Goal: Task Accomplishment & Management: Manage account settings

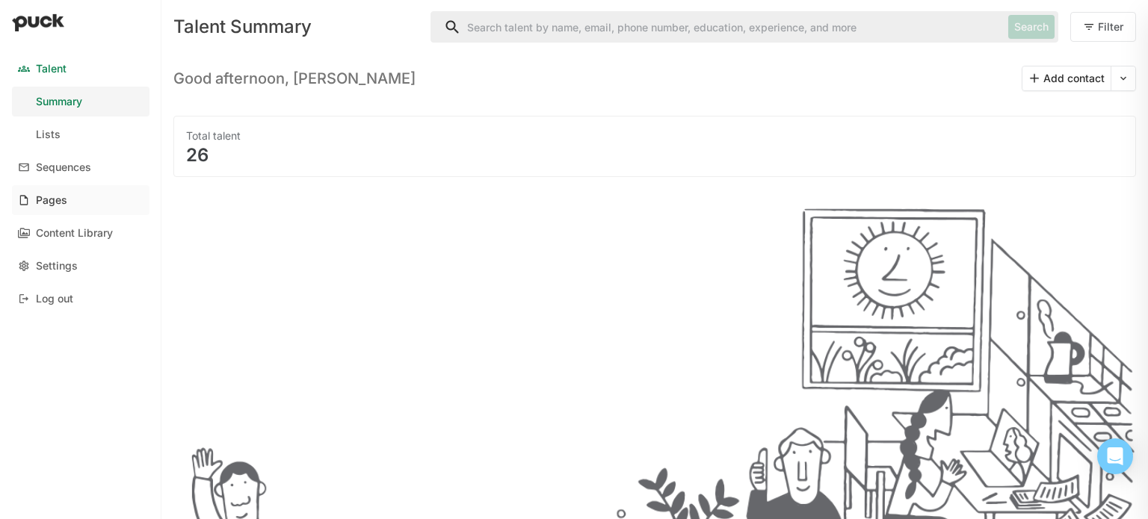
click at [69, 206] on link "Pages" at bounding box center [81, 200] width 138 height 30
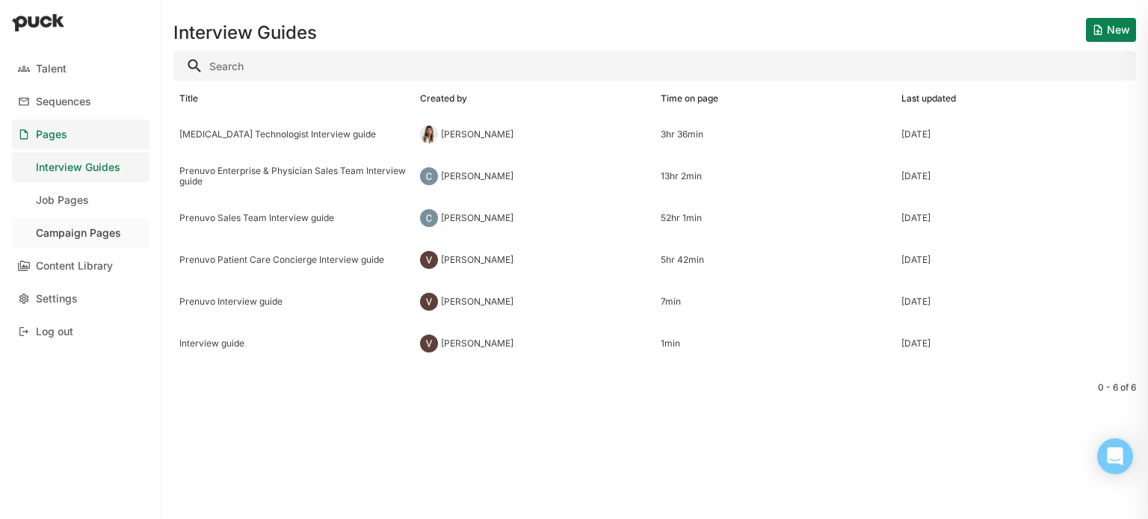
click at [102, 227] on div "Campaign Pages" at bounding box center [78, 233] width 85 height 13
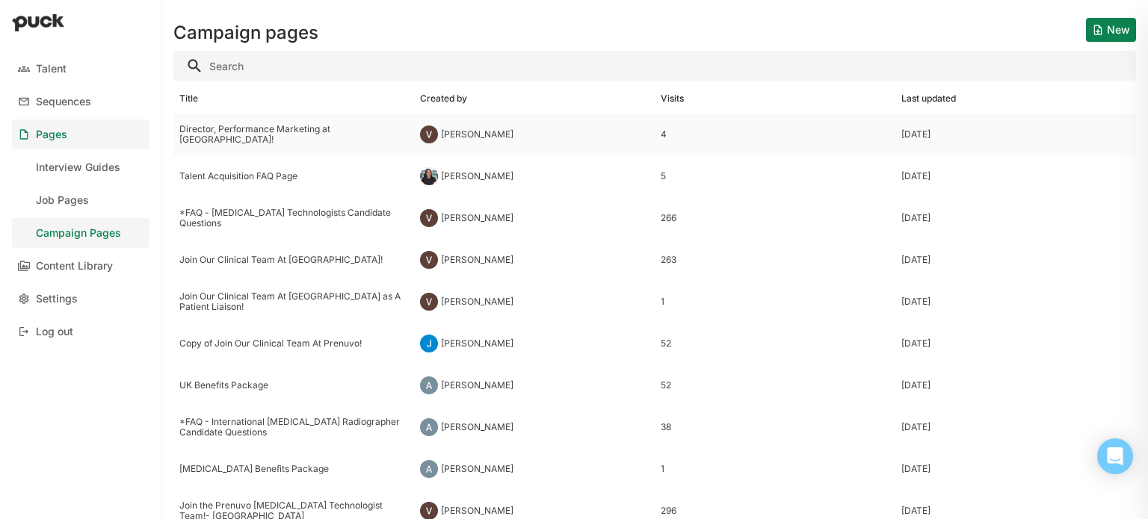
click at [661, 134] on div "4" at bounding box center [775, 134] width 229 height 10
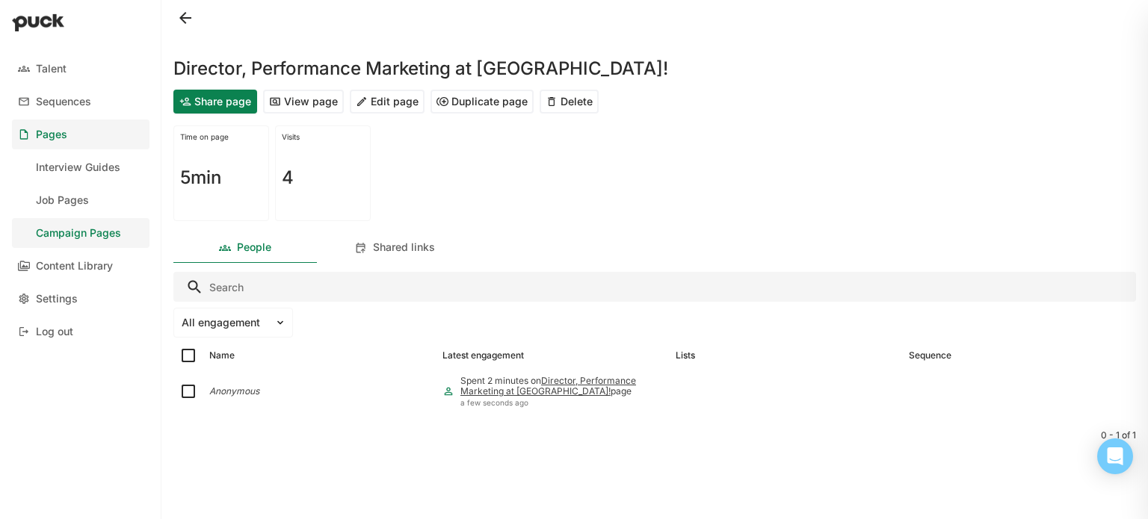
click at [286, 176] on h1 "4" at bounding box center [288, 178] width 12 height 18
click at [285, 178] on h1 "4" at bounding box center [288, 178] width 12 height 18
click at [401, 253] on div "Shared links" at bounding box center [404, 247] width 62 height 13
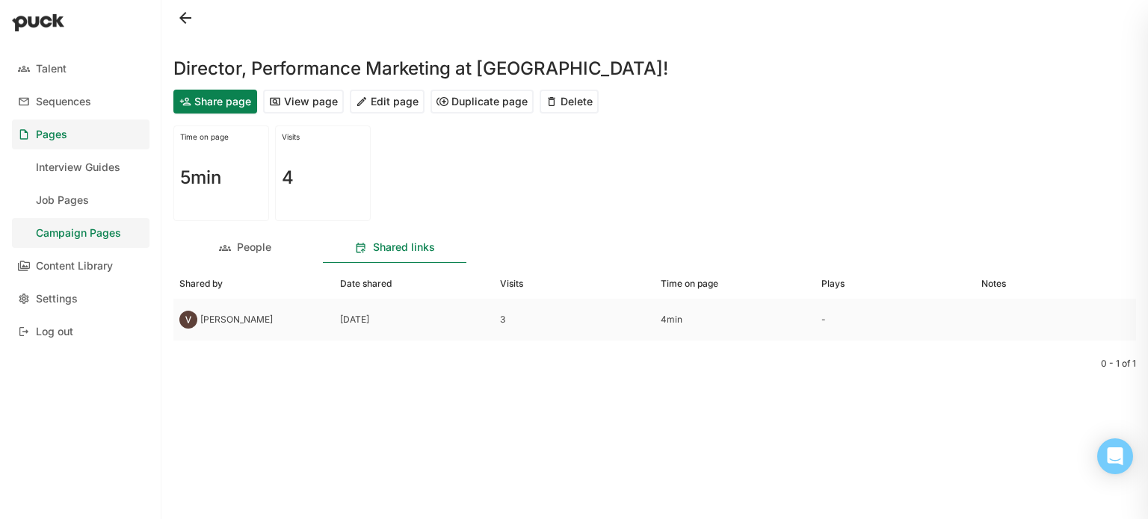
click at [505, 317] on div "3" at bounding box center [574, 320] width 149 height 10
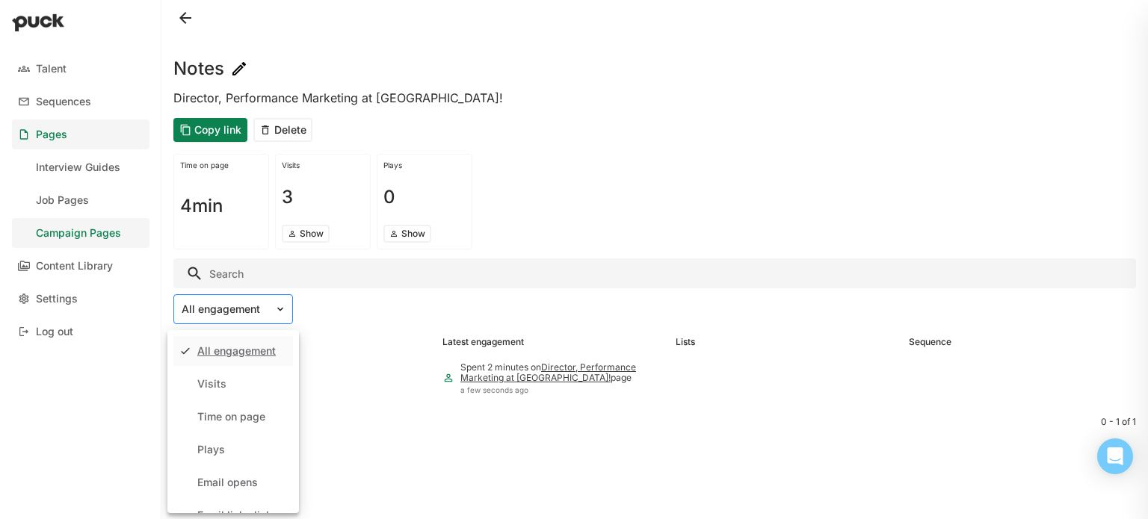
click at [285, 305] on img at bounding box center [280, 309] width 12 height 12
click at [236, 379] on div "Visits" at bounding box center [233, 384] width 120 height 30
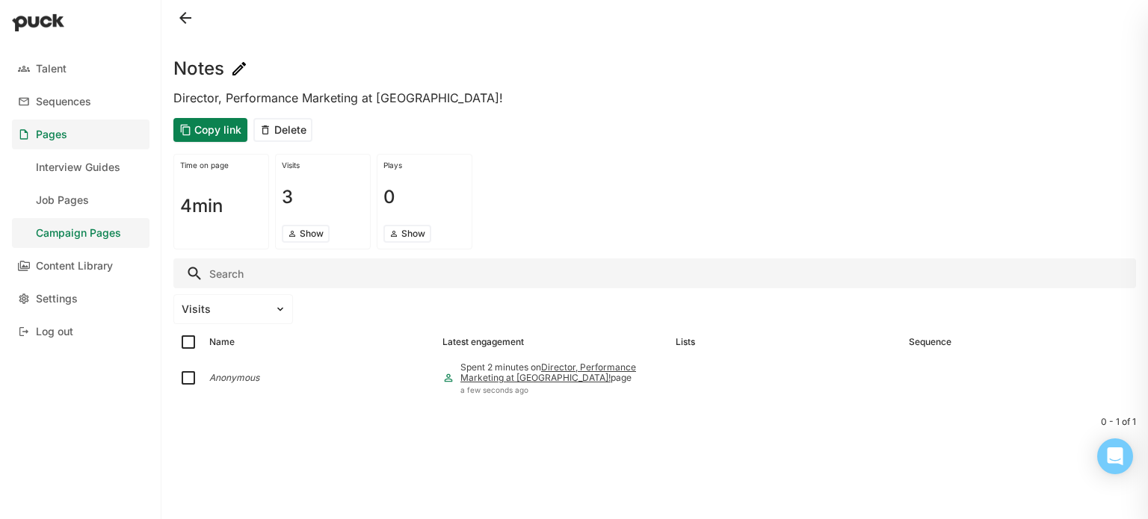
click at [191, 17] on button at bounding box center [185, 18] width 24 height 24
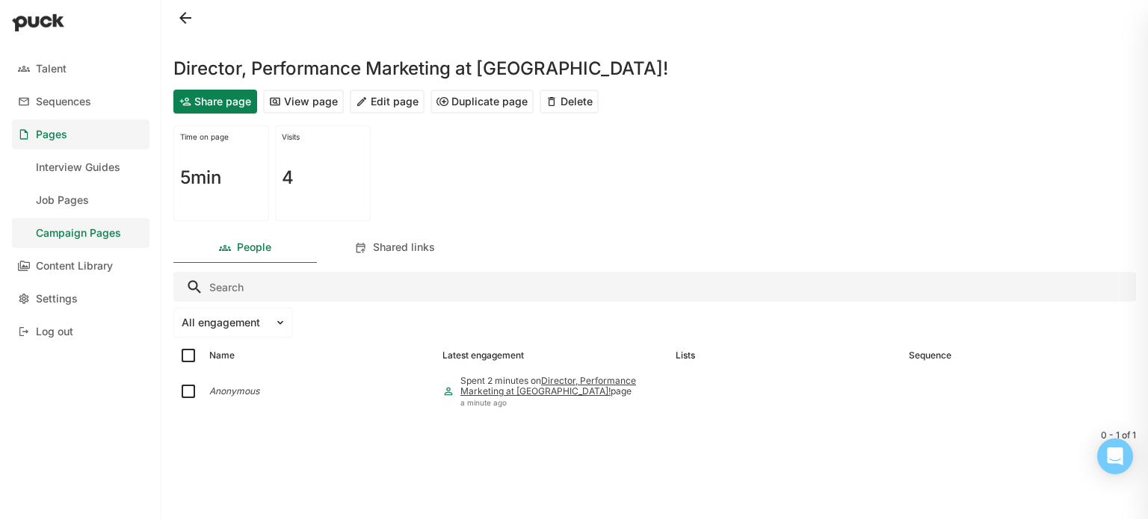
click at [368, 104] on button "Edit page" at bounding box center [387, 102] width 75 height 24
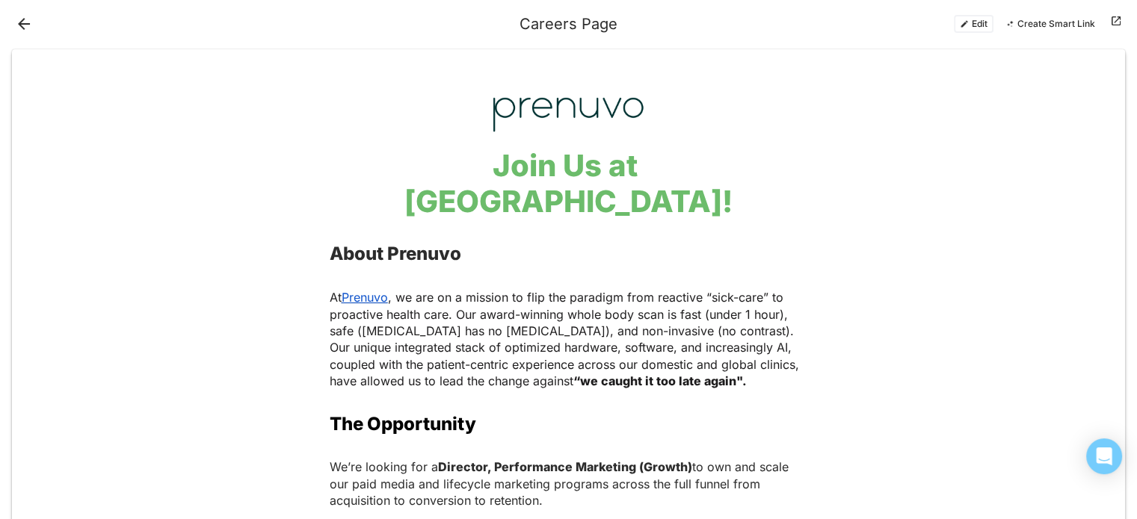
click at [980, 29] on button "Edit" at bounding box center [974, 24] width 40 height 18
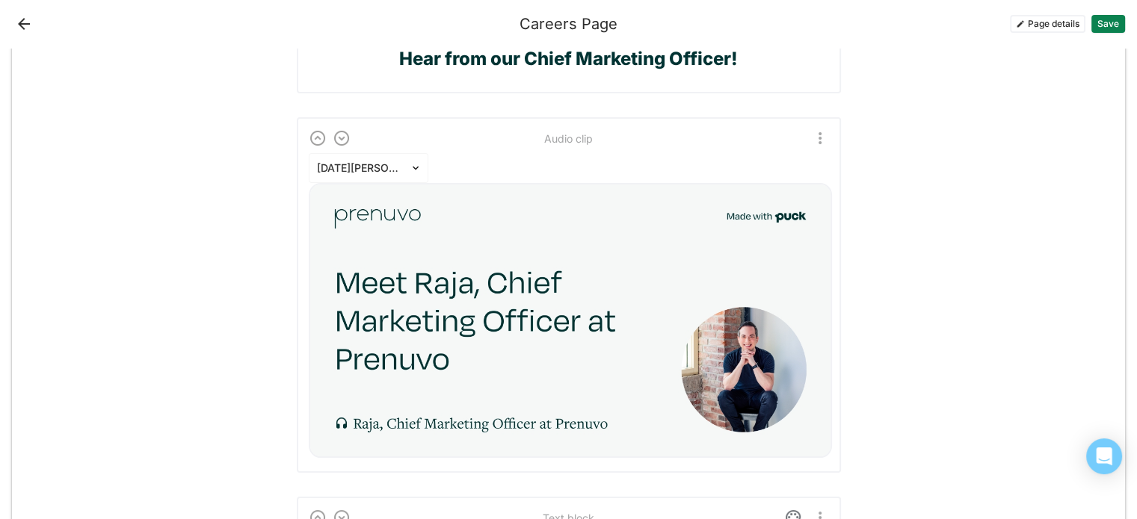
scroll to position [2242, 0]
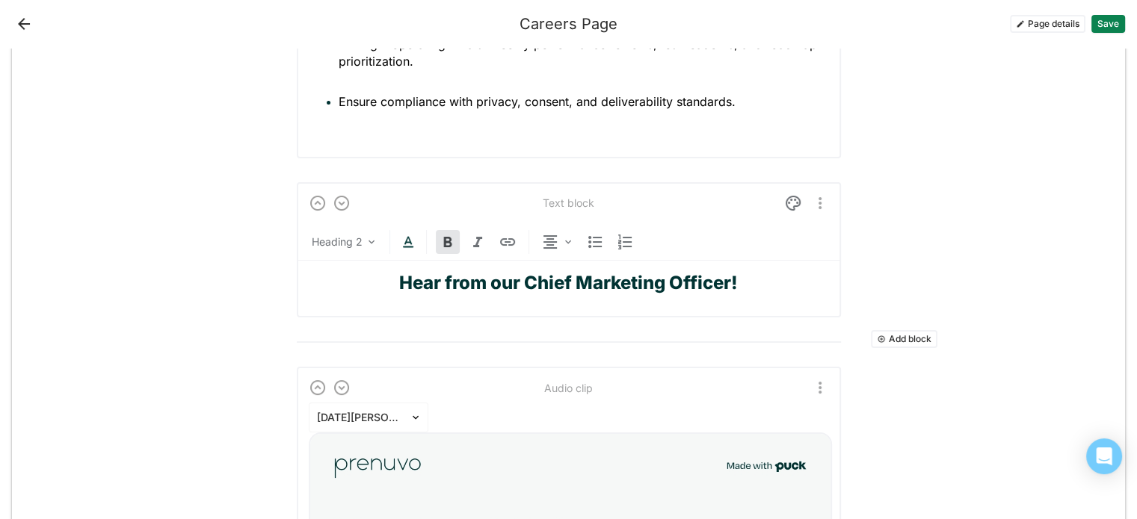
click at [811, 194] on img "More options" at bounding box center [820, 203] width 18 height 18
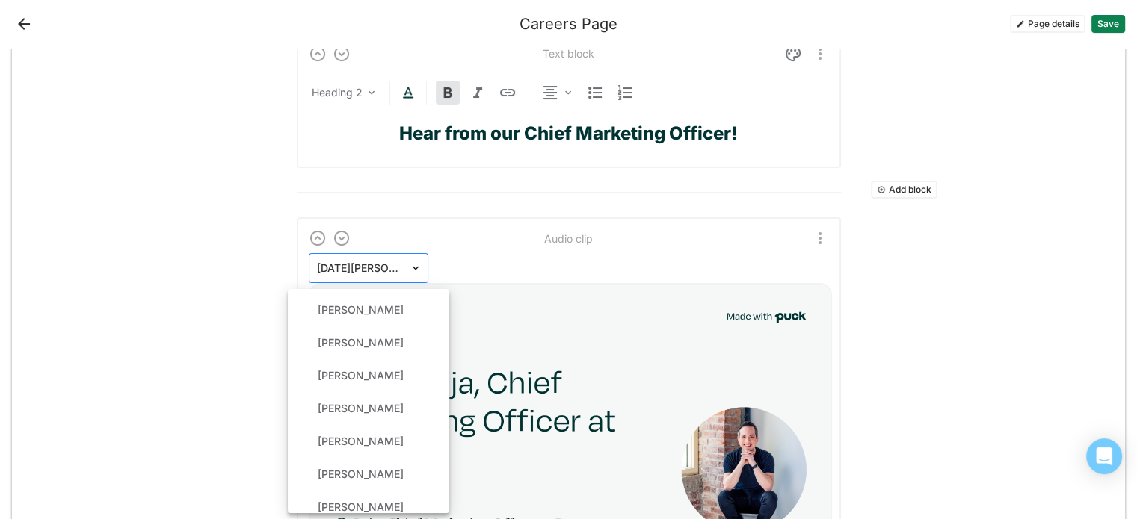
scroll to position [348, 0]
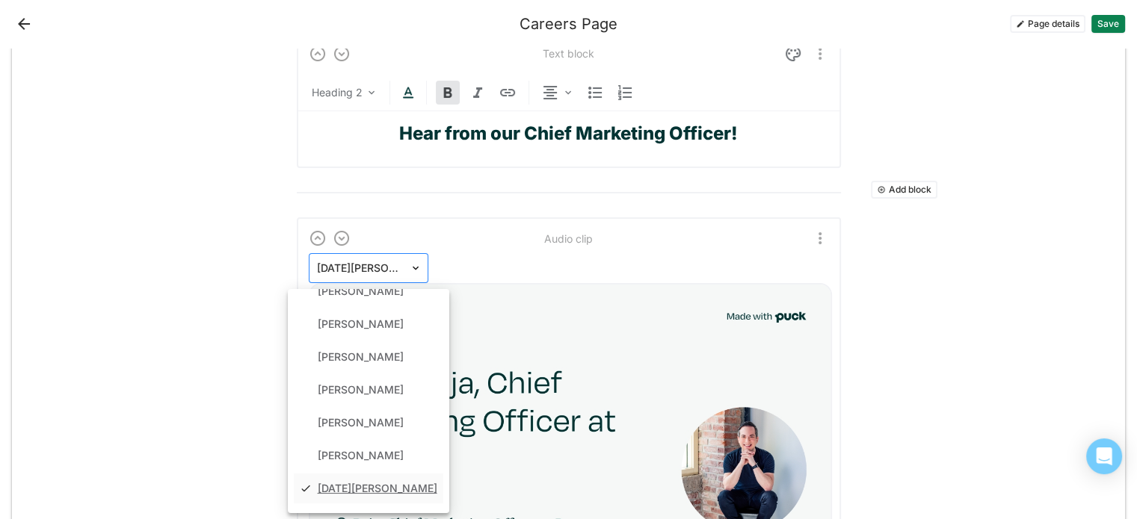
click at [410, 268] on img at bounding box center [416, 268] width 12 height 12
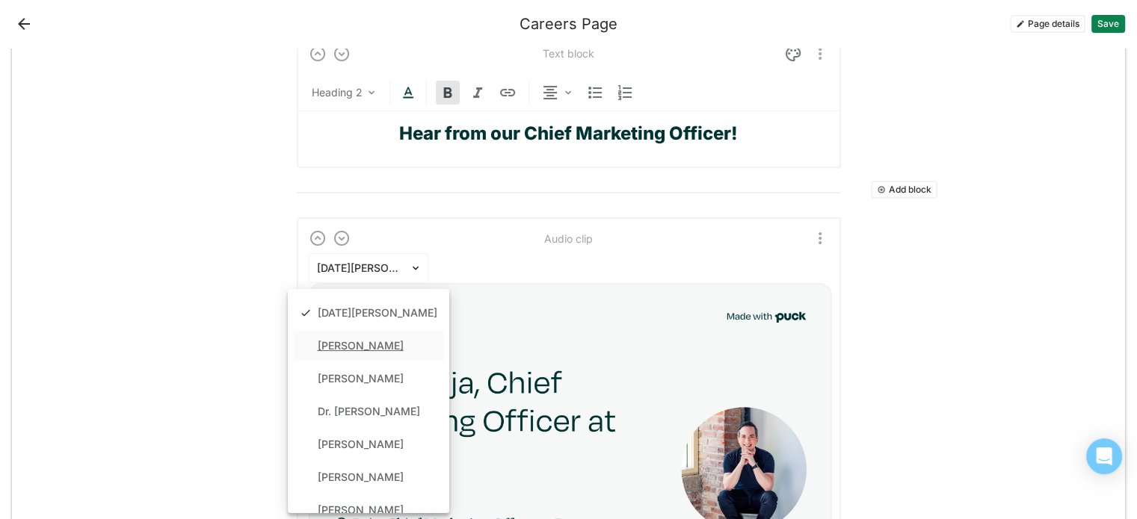
scroll to position [541, 0]
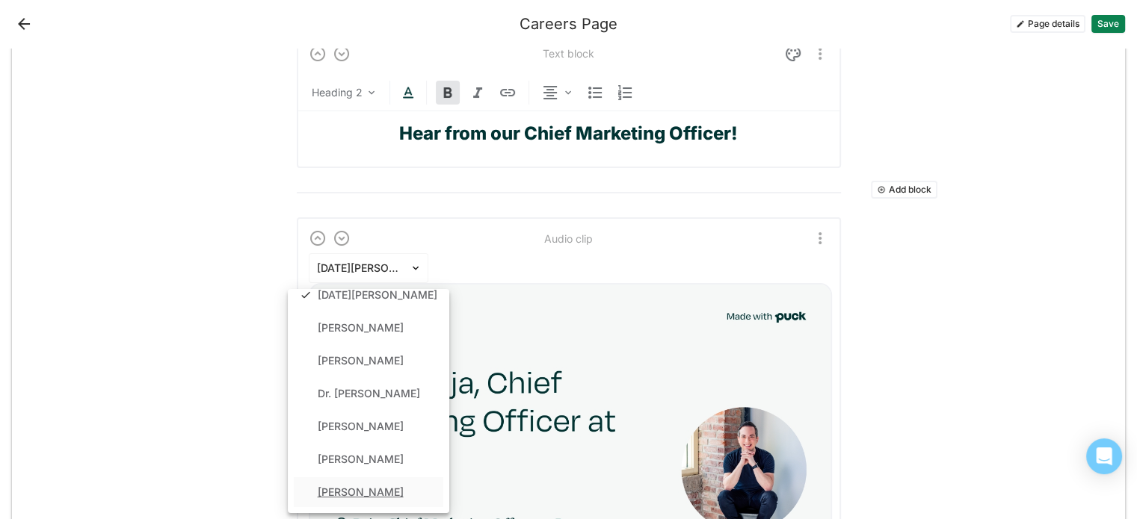
click at [331, 487] on div "[PERSON_NAME]" at bounding box center [361, 493] width 86 height 13
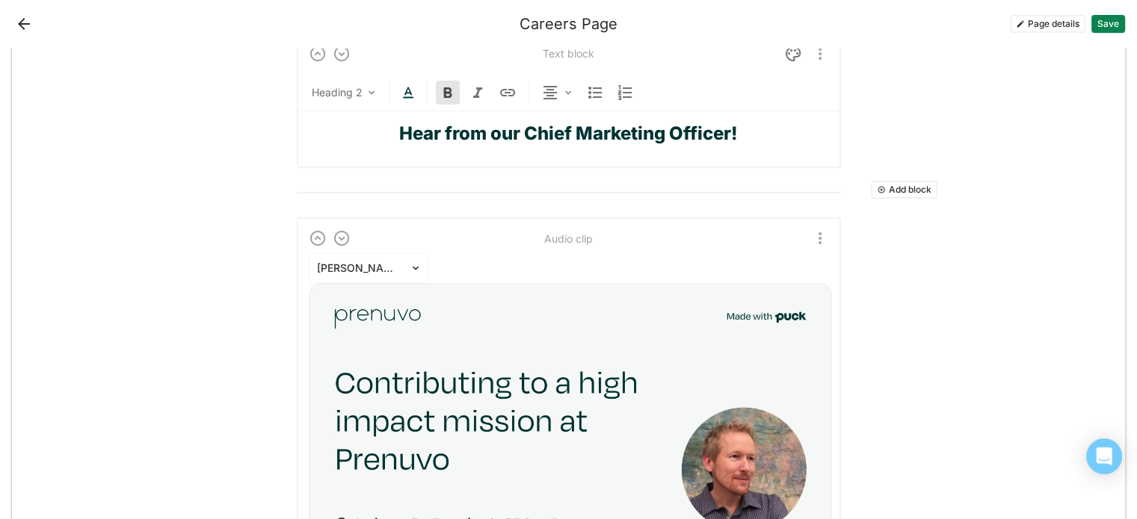
scroll to position [2167, 0]
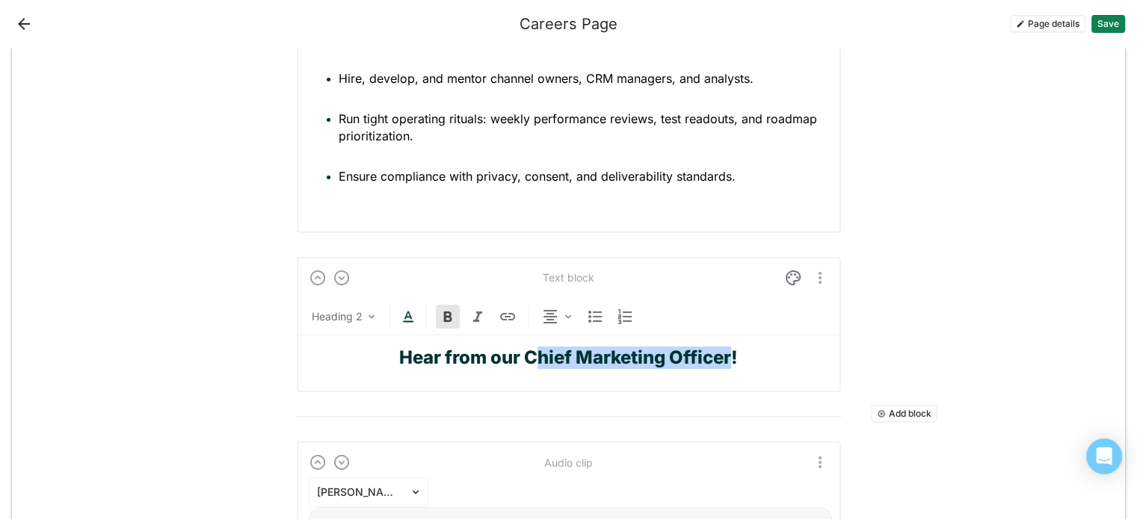
drag, startPoint x: 727, startPoint y: 355, endPoint x: 534, endPoint y: 356, distance: 193.6
click at [534, 356] on strong "Hear from our Chief Marketing Officer!" at bounding box center [568, 358] width 339 height 22
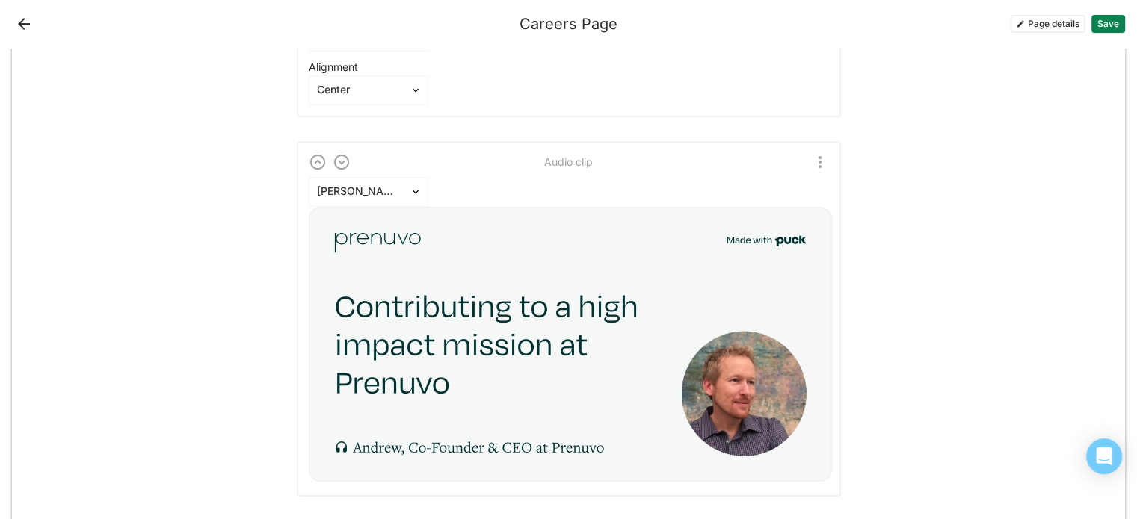
scroll to position [5904, 0]
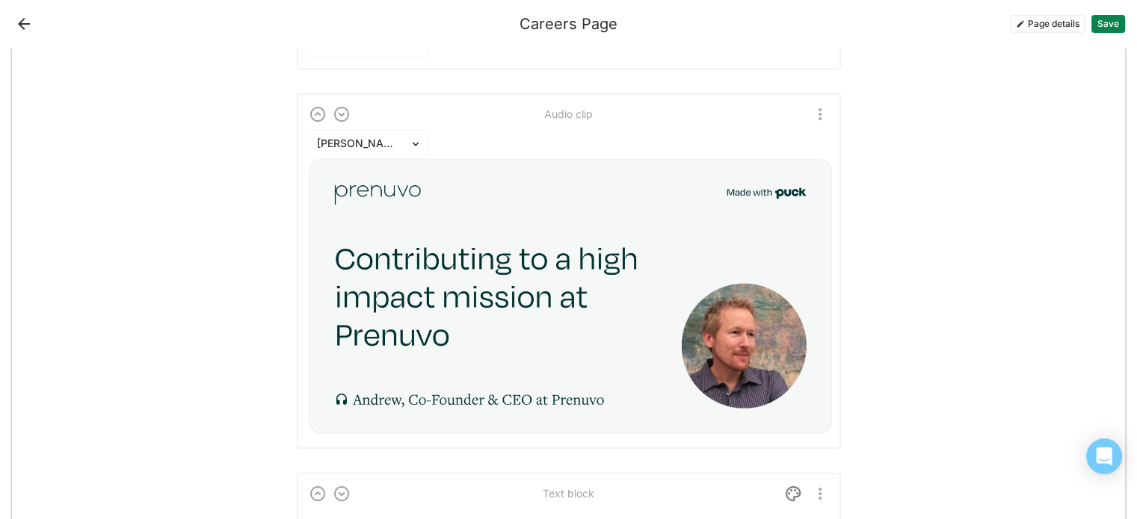
click at [814, 105] on img "More options" at bounding box center [820, 114] width 18 height 18
click at [791, 177] on div "Delete" at bounding box center [780, 176] width 31 height 13
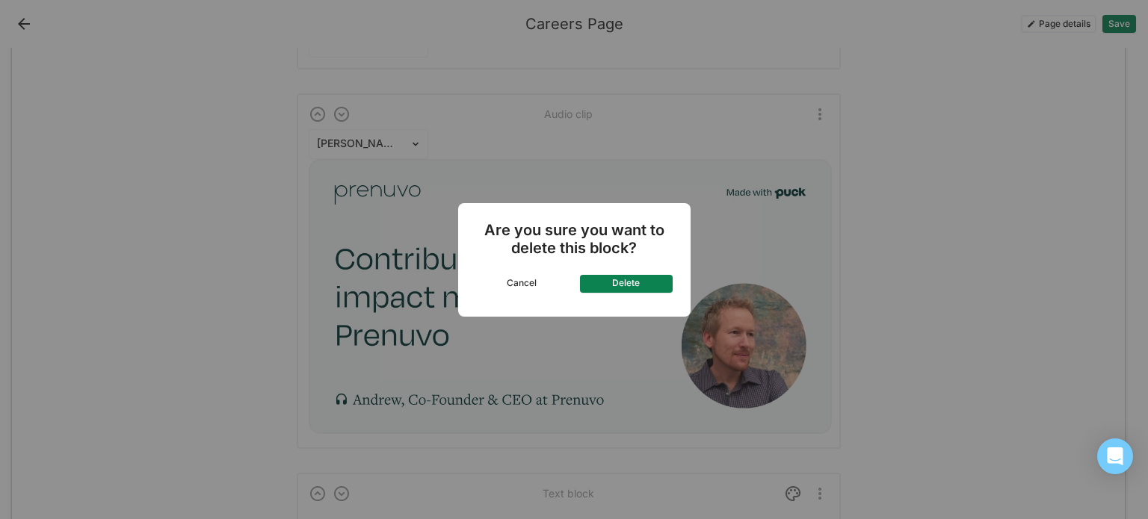
click at [650, 283] on button "Delete" at bounding box center [626, 284] width 93 height 18
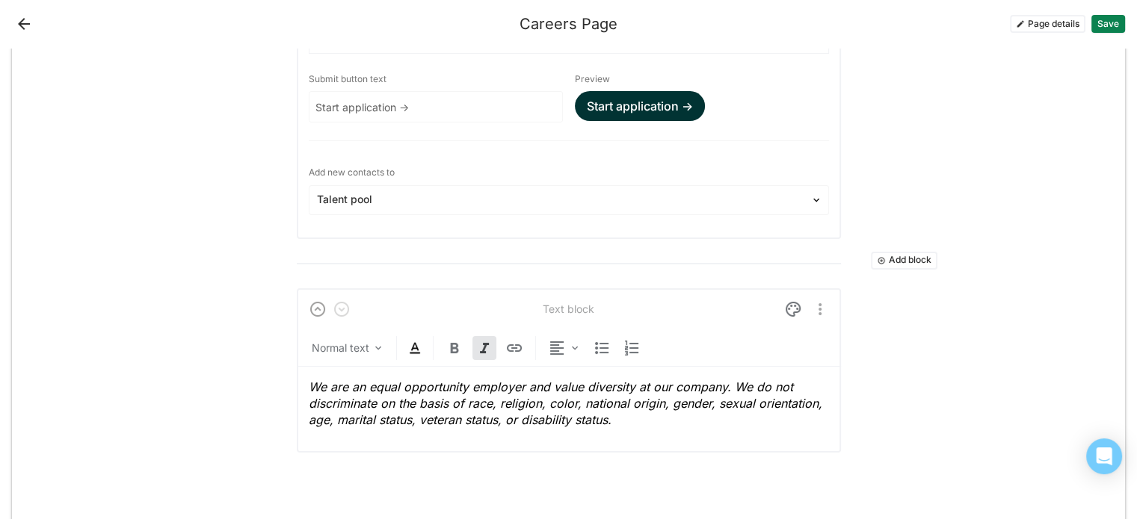
scroll to position [6632, 0]
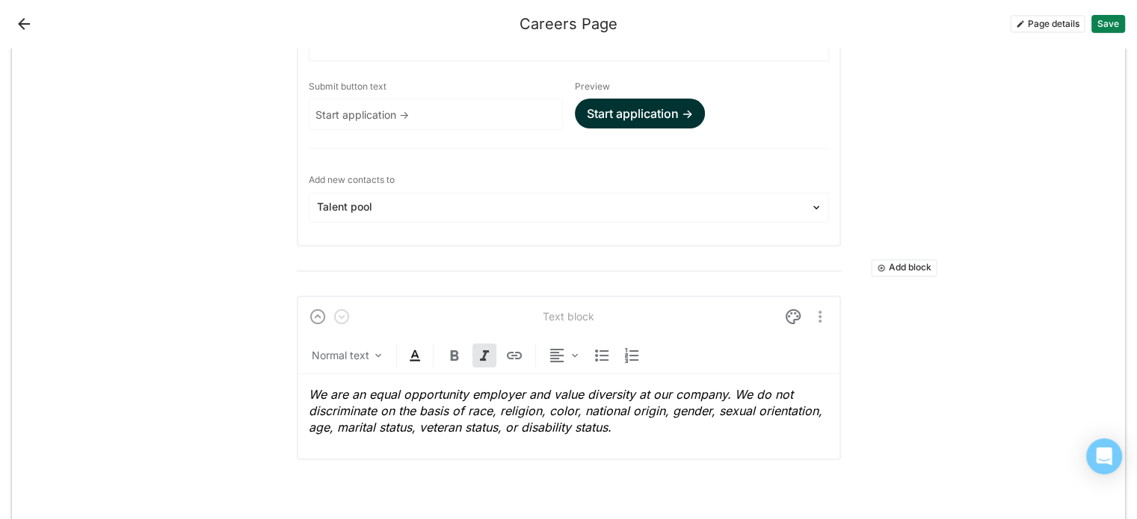
click at [1101, 25] on button "Save" at bounding box center [1108, 24] width 34 height 18
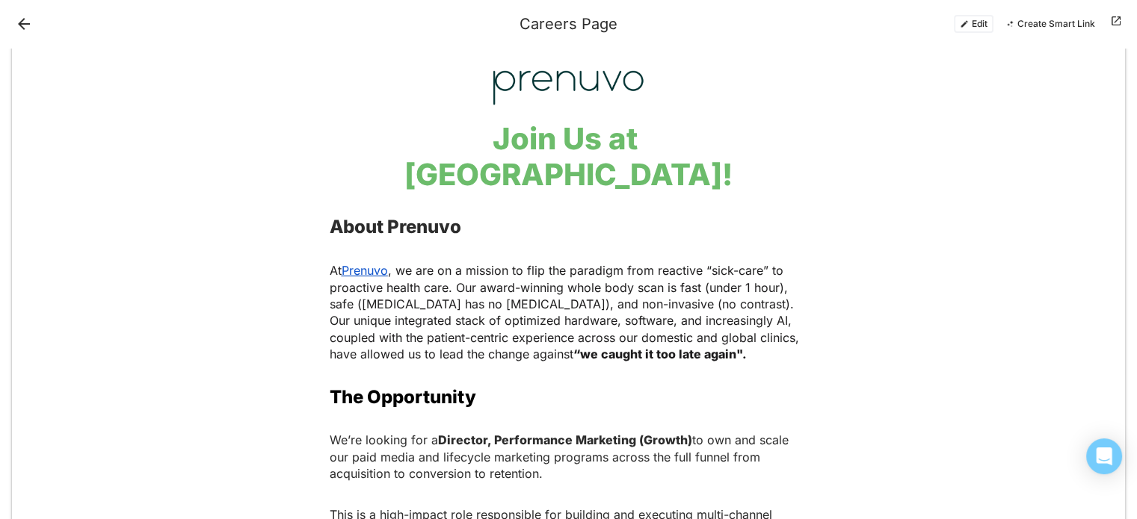
scroll to position [0, 0]
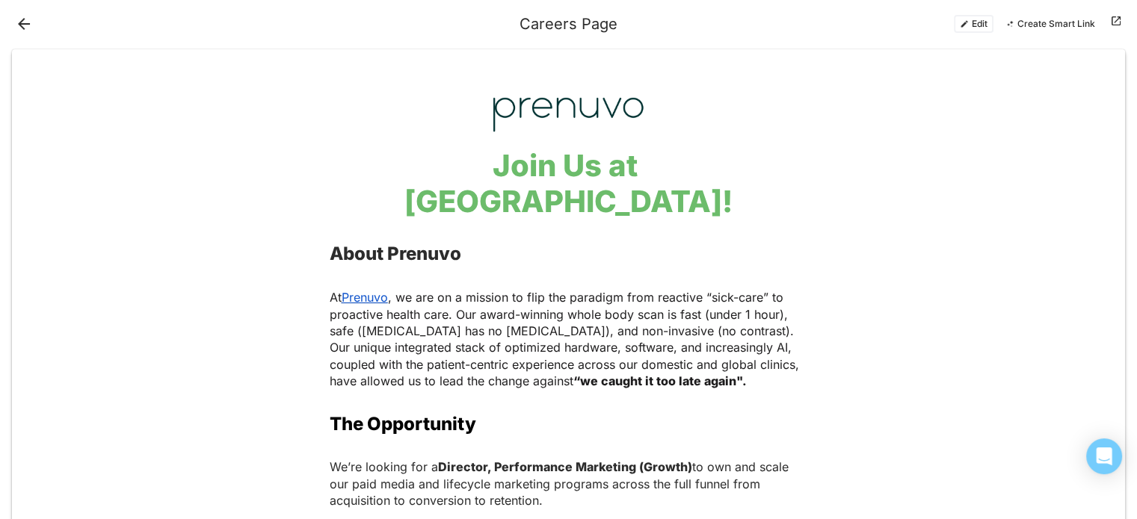
click at [1078, 26] on button "Create Smart Link" at bounding box center [1050, 24] width 102 height 18
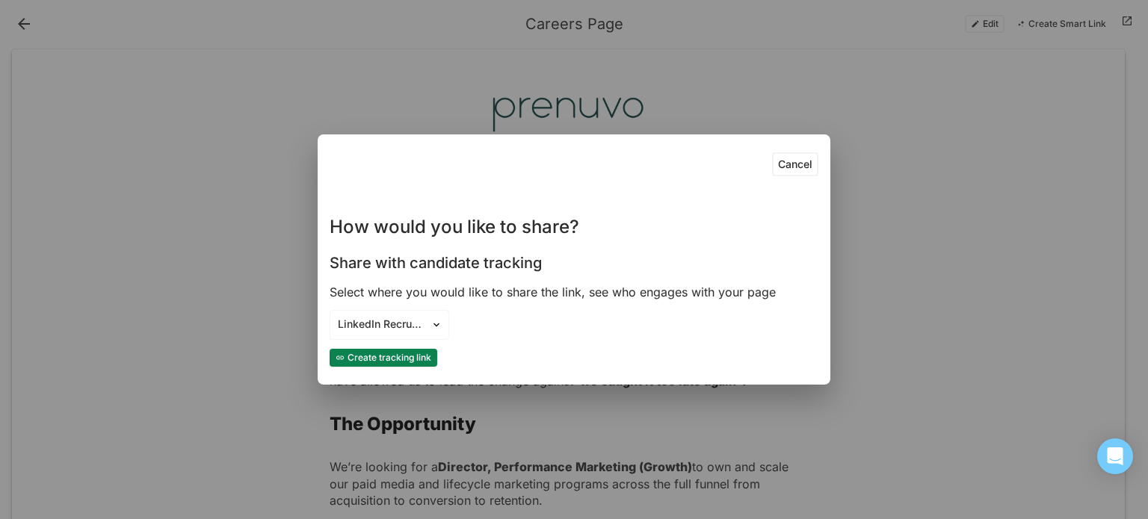
click at [412, 357] on button "Create tracking link" at bounding box center [384, 358] width 108 height 18
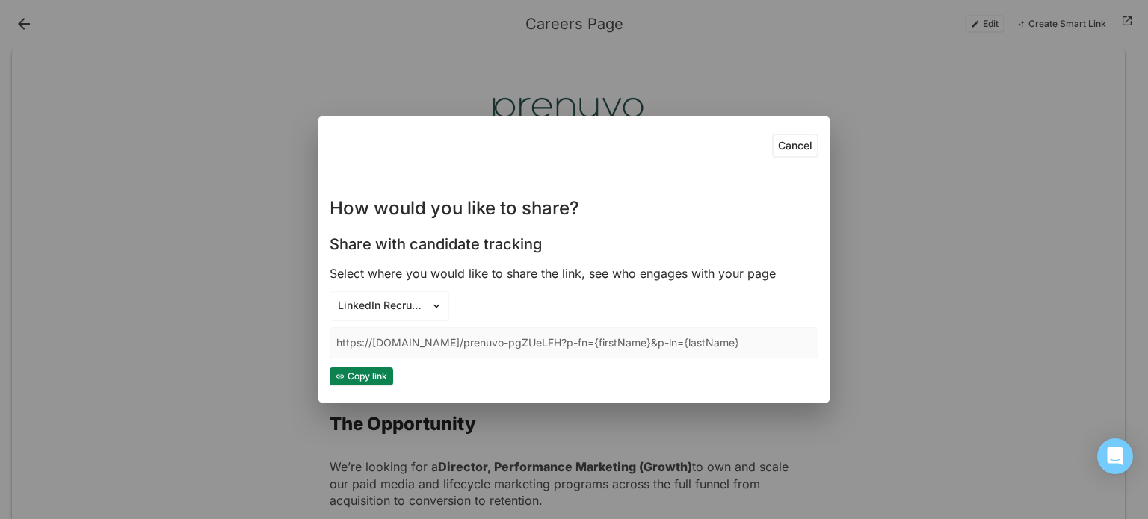
click at [353, 373] on button "Copy link" at bounding box center [362, 377] width 64 height 18
click at [347, 379] on button "Copy link" at bounding box center [362, 377] width 64 height 18
click at [803, 149] on button "Cancel" at bounding box center [795, 146] width 46 height 24
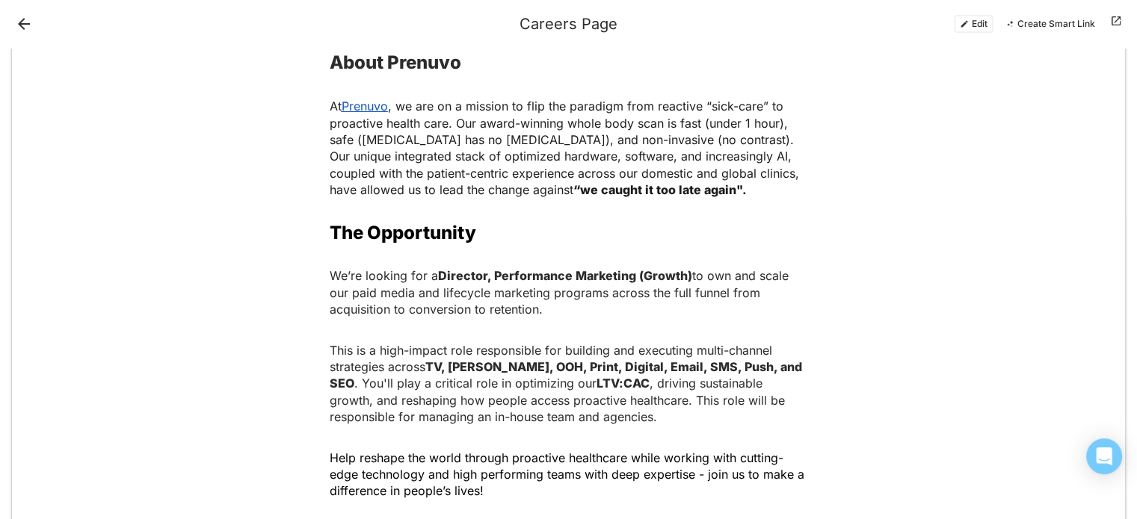
scroll to position [224, 0]
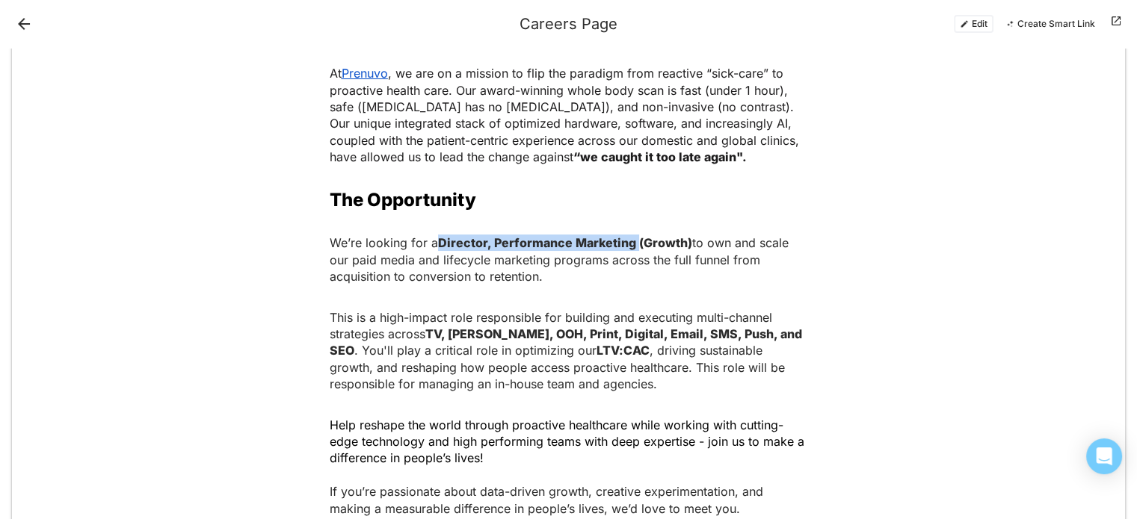
drag, startPoint x: 433, startPoint y: 205, endPoint x: 629, endPoint y: 204, distance: 195.8
click at [629, 235] on strong "Director, Performance Marketing (Growth)" at bounding box center [565, 242] width 254 height 15
copy strong "Director, Performance Marketing"
click at [508, 235] on strong "Director, Performance Marketing (Growth)" at bounding box center [565, 242] width 254 height 15
drag, startPoint x: 488, startPoint y: 206, endPoint x: 627, endPoint y: 200, distance: 139.1
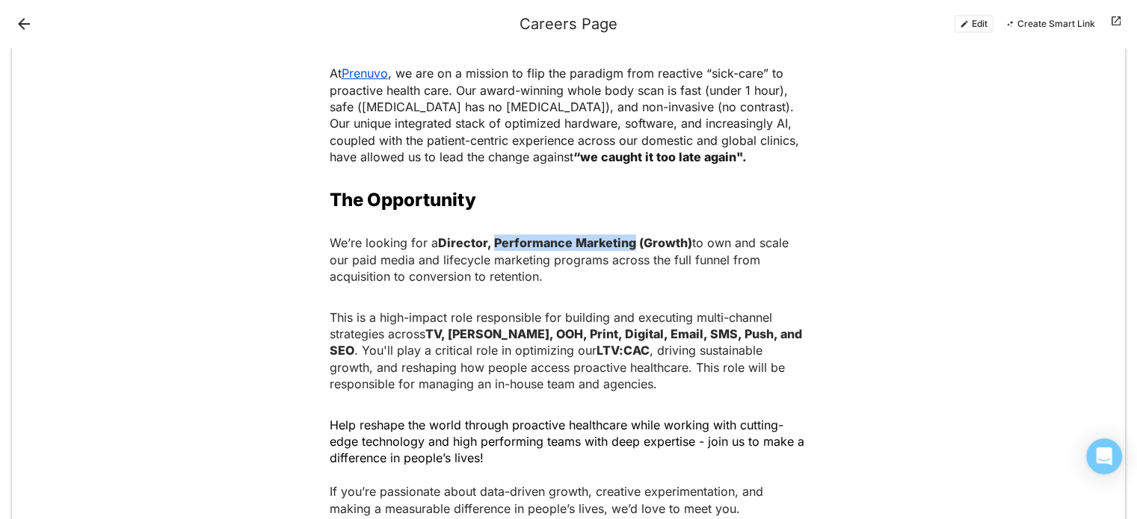
click at [627, 235] on strong "Director, Performance Marketing (Growth)" at bounding box center [565, 242] width 254 height 15
copy strong "Performance Marketing"
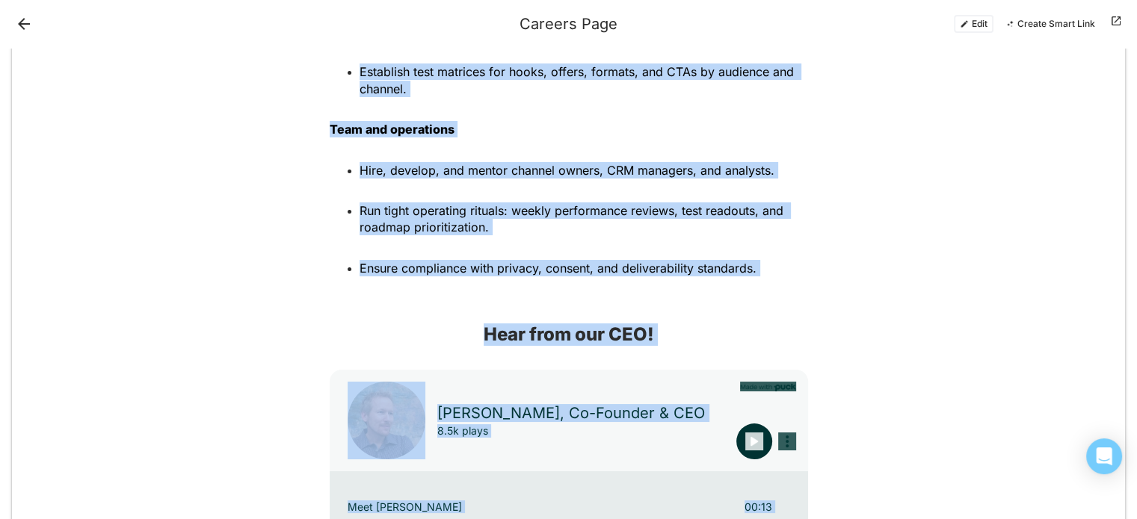
scroll to position [2025, 0]
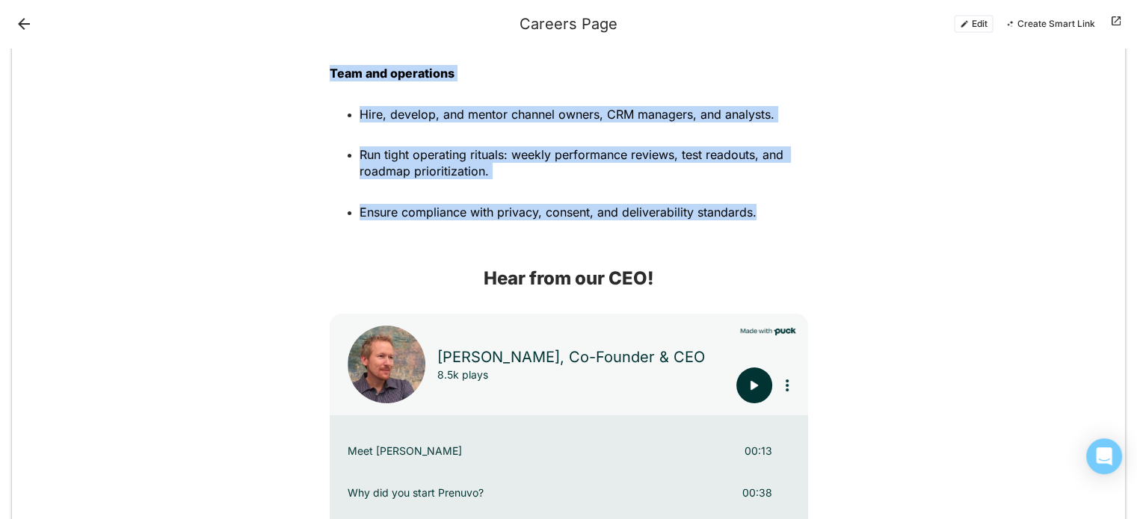
drag, startPoint x: 318, startPoint y: 307, endPoint x: 759, endPoint y: 176, distance: 459.4
copy div "Lor Ipsumdolors Am’co adipisc eli s Doeiusmo, Temporincid Utlaboree (Dolore) ma…"
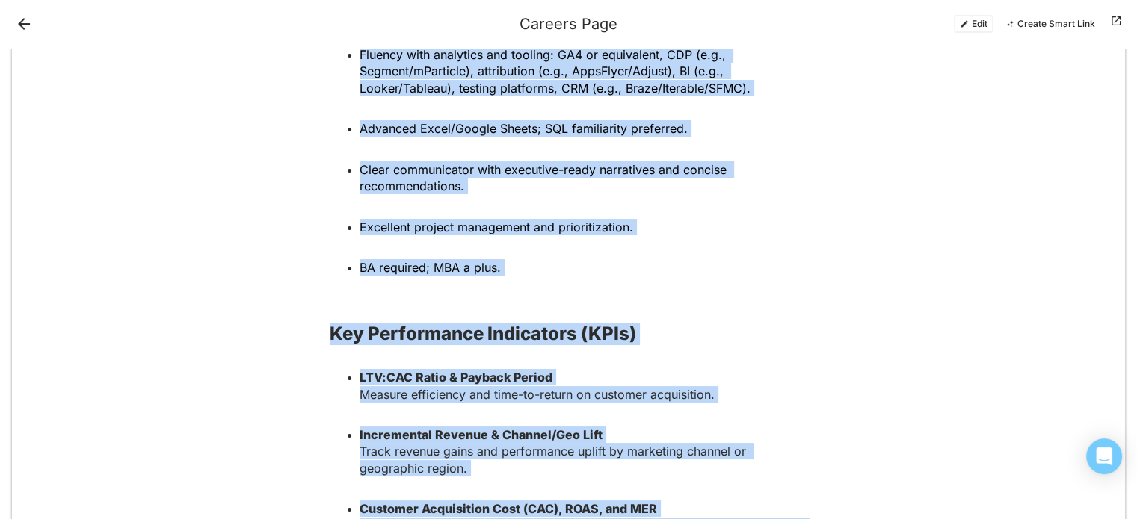
scroll to position [3075, 0]
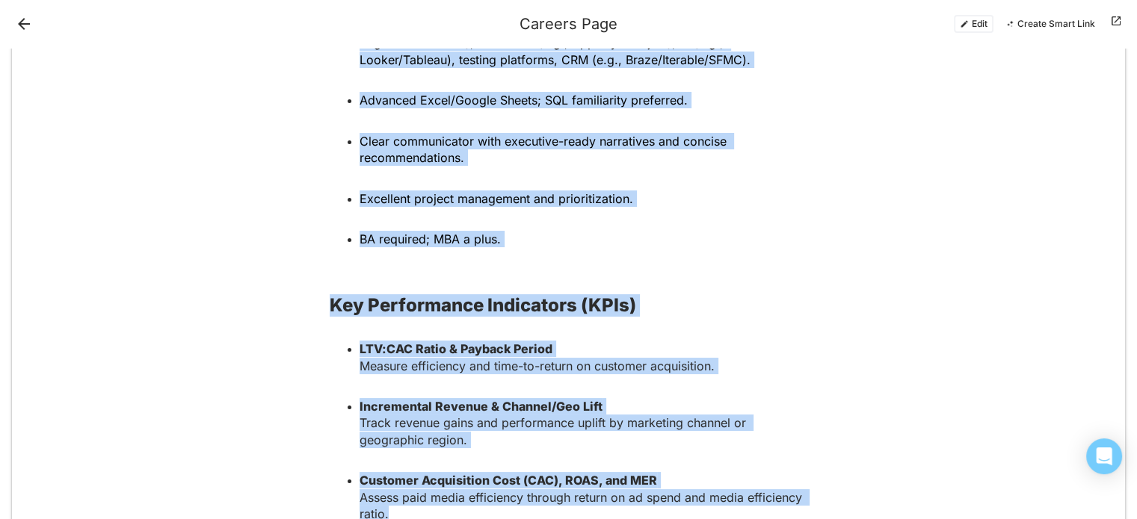
drag, startPoint x: 319, startPoint y: 130, endPoint x: 667, endPoint y: 490, distance: 501.0
copy div "Lore Ips’do Sitam 05+ conse ad elitseddoei tempo inc UTL/ETD magn aliqu-en admi…"
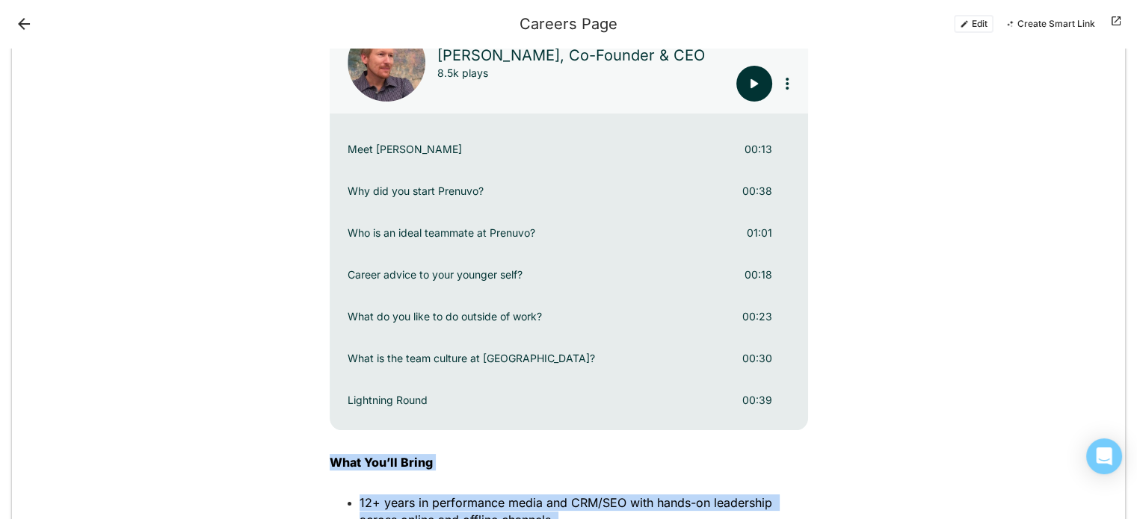
scroll to position [2551, 0]
